Goal: Check status: Check status

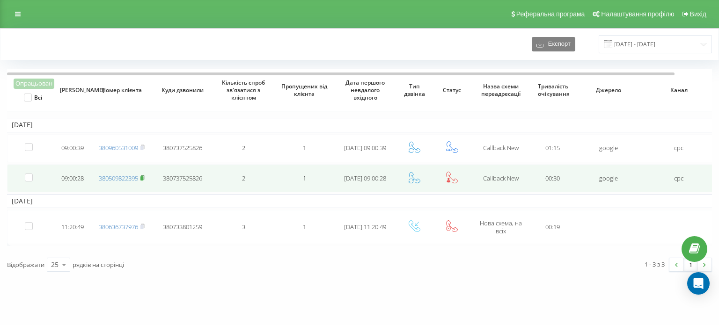
click at [143, 178] on rect at bounding box center [141, 179] width 3 height 4
